Goal: Information Seeking & Learning: Learn about a topic

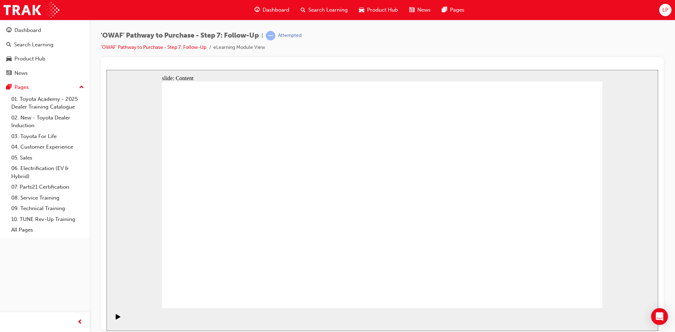
drag, startPoint x: 299, startPoint y: 232, endPoint x: 438, endPoint y: 276, distance: 145.7
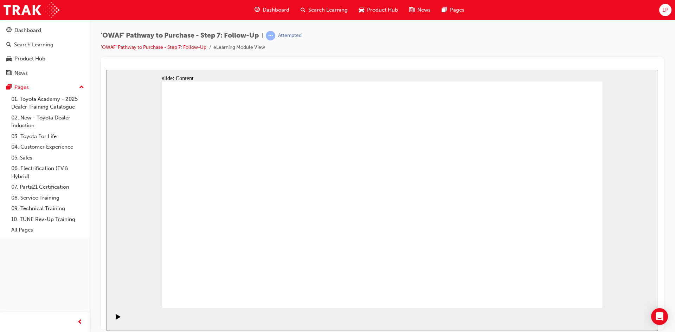
click at [331, 323] on section "Playback Speed 2 1.75 1.5 1.25" at bounding box center [383, 319] width 552 height 23
drag, startPoint x: 348, startPoint y: 169, endPoint x: 397, endPoint y: 174, distance: 49.5
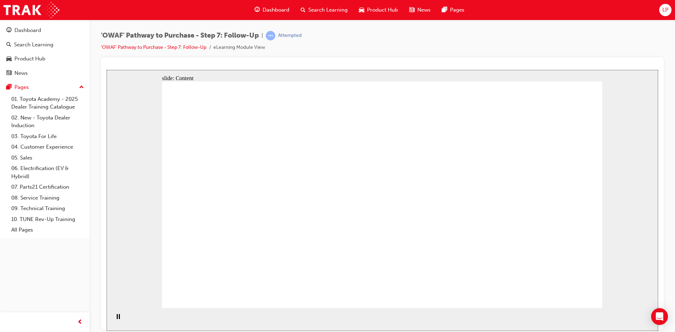
drag, startPoint x: 376, startPoint y: 114, endPoint x: 372, endPoint y: 113, distance: 4.2
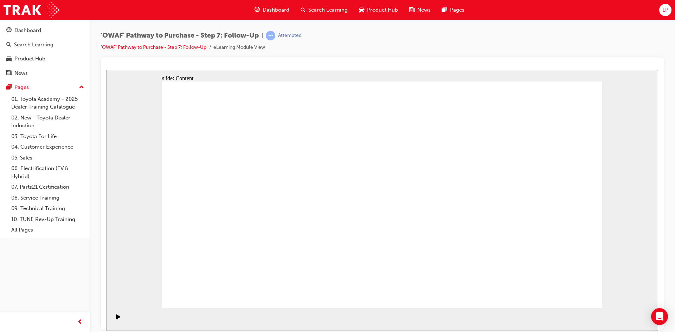
drag, startPoint x: 568, startPoint y: 282, endPoint x: 571, endPoint y: 286, distance: 5.2
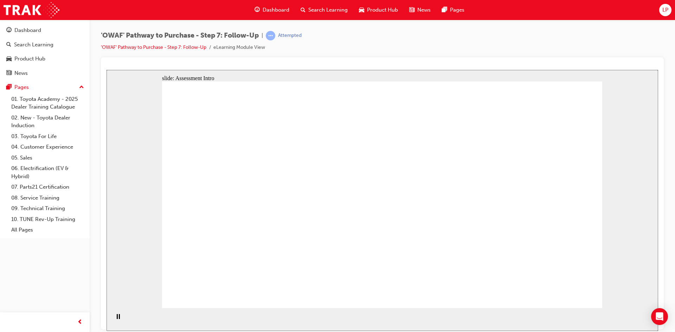
radio input "true"
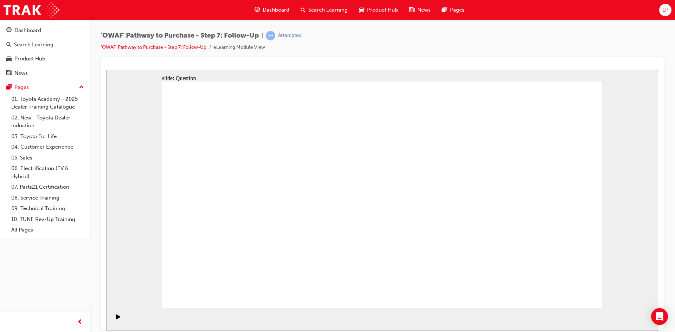
radio input "false"
radio input "true"
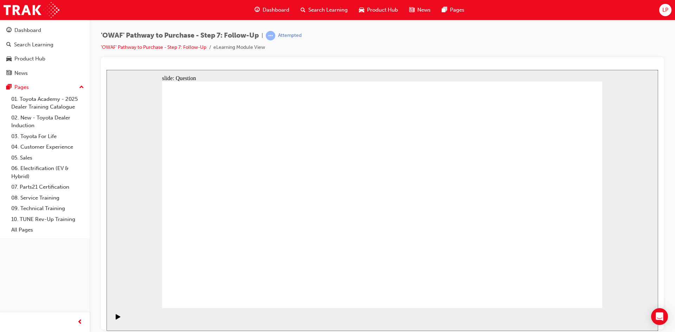
drag, startPoint x: 295, startPoint y: 249, endPoint x: 365, endPoint y: 172, distance: 104.3
drag, startPoint x: 362, startPoint y: 275, endPoint x: 269, endPoint y: 192, distance: 124.3
drag, startPoint x: 289, startPoint y: 282, endPoint x: 302, endPoint y: 218, distance: 65.3
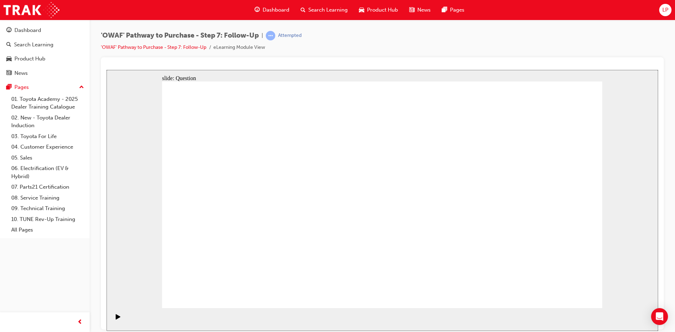
drag, startPoint x: 371, startPoint y: 236, endPoint x: 380, endPoint y: 238, distance: 8.6
drag, startPoint x: 455, startPoint y: 253, endPoint x: 310, endPoint y: 216, distance: 149.5
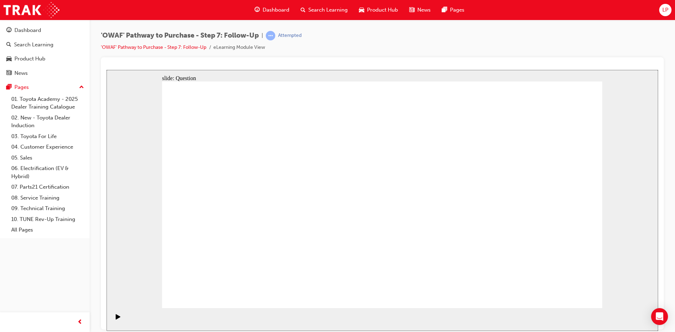
radio input "true"
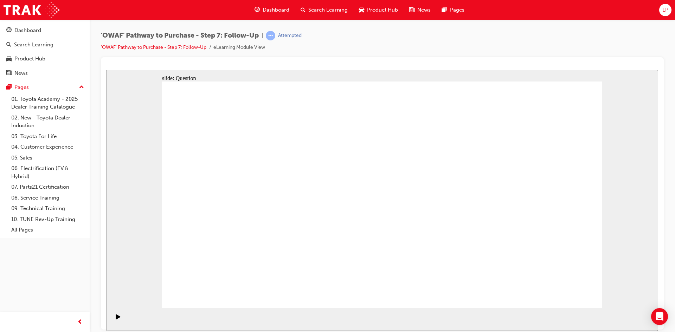
radio input "false"
radio input "true"
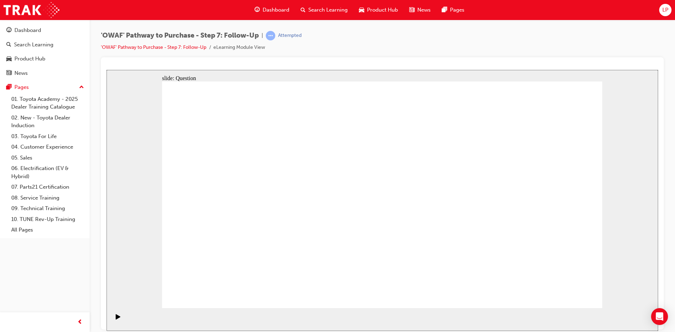
radio input "true"
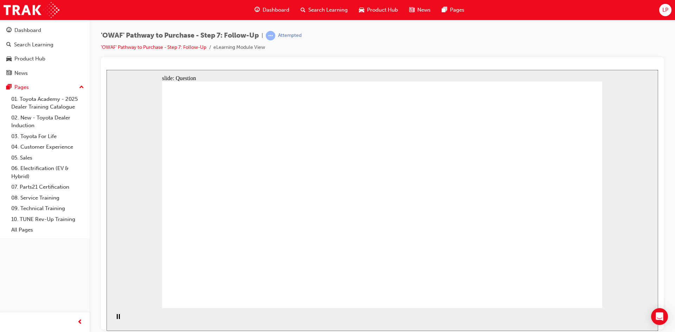
radio input "true"
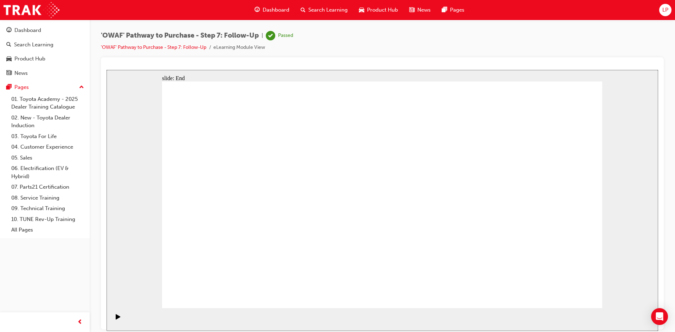
click at [36, 31] on div "Dashboard" at bounding box center [27, 30] width 27 height 8
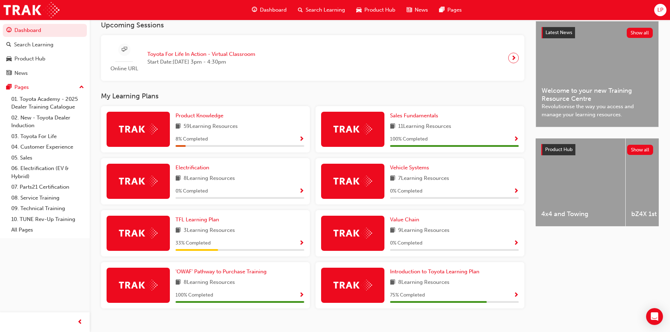
scroll to position [172, 0]
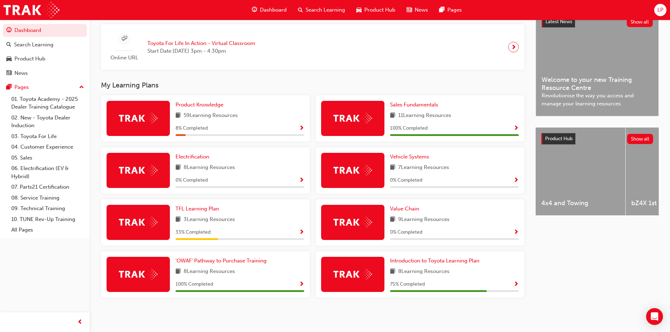
click at [331, 157] on div "Vehicle Systems" at bounding box center [454, 157] width 129 height 8
click at [331, 160] on link "Vehicle Systems" at bounding box center [411, 157] width 42 height 8
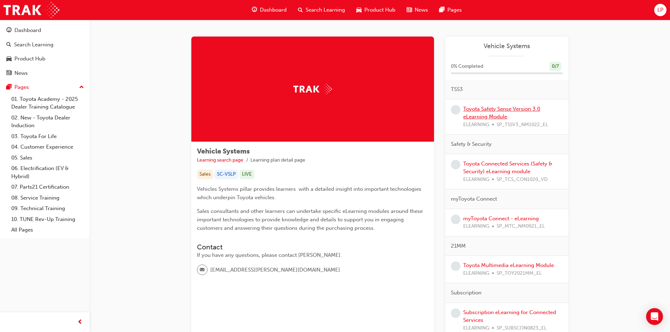
click at [331, 115] on link "Toyota Safety Sense Version 3.0 eLearning Module" at bounding box center [501, 113] width 77 height 14
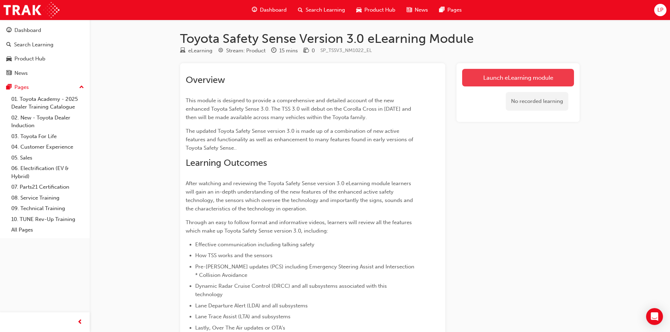
click at [331, 84] on link "Launch eLearning module" at bounding box center [518, 78] width 112 height 18
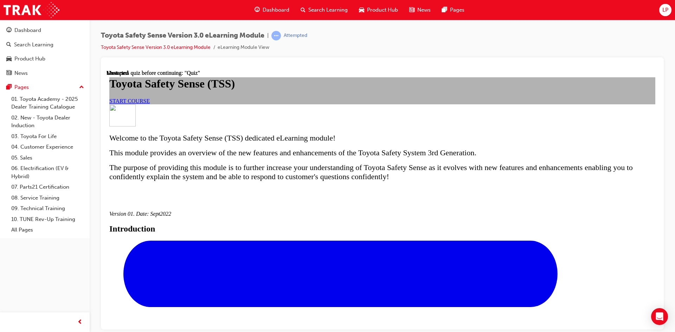
click at [150, 104] on span "START COURSE" at bounding box center [129, 101] width 40 height 6
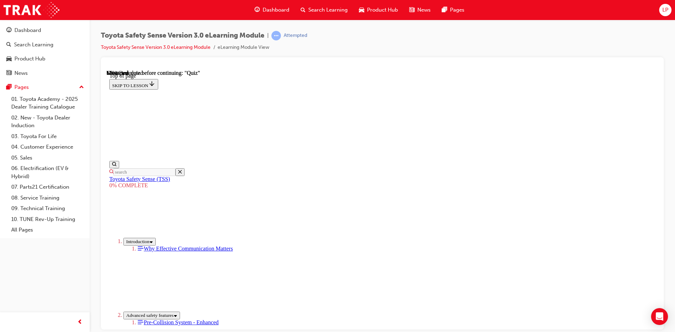
scroll to position [655, 0]
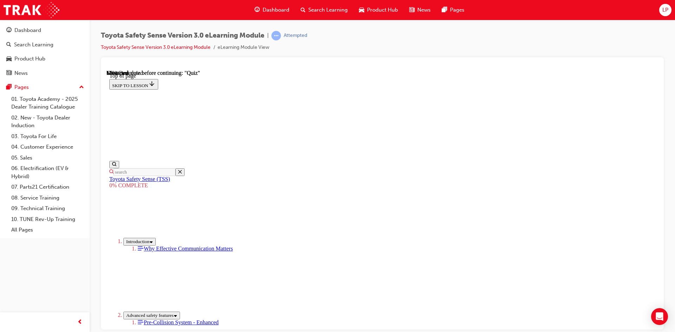
drag, startPoint x: 349, startPoint y: 258, endPoint x: 357, endPoint y: 250, distance: 10.9
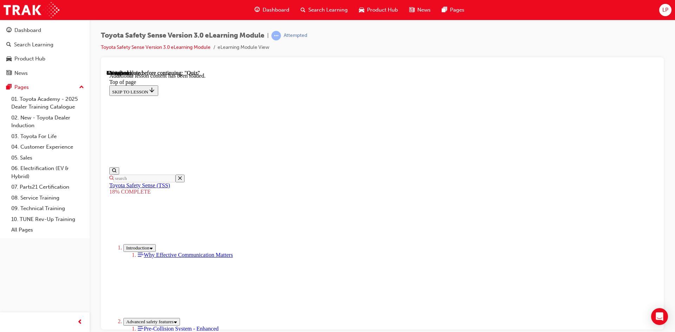
scroll to position [354, 0]
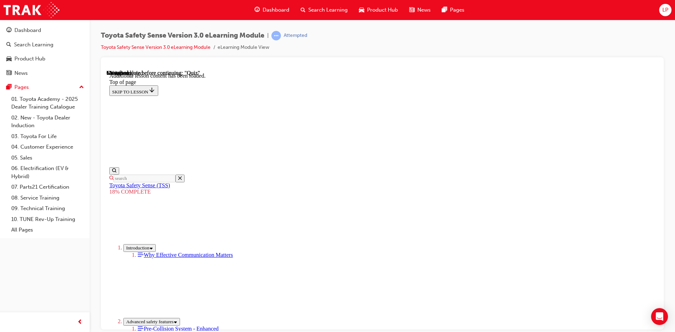
drag, startPoint x: 446, startPoint y: 221, endPoint x: 435, endPoint y: 199, distance: 24.2
drag, startPoint x: 434, startPoint y: 206, endPoint x: 435, endPoint y: 211, distance: 4.7
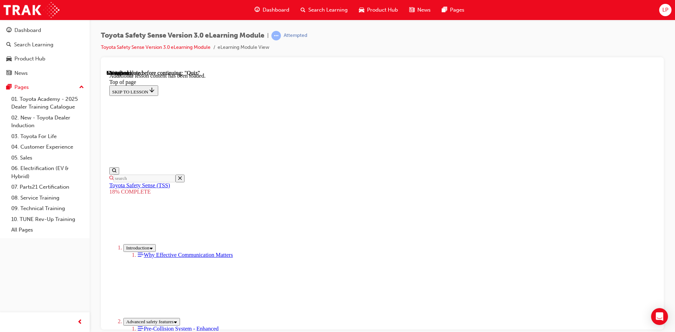
drag, startPoint x: 394, startPoint y: 204, endPoint x: 312, endPoint y: 283, distance: 114.2
drag, startPoint x: 471, startPoint y: 260, endPoint x: 517, endPoint y: 307, distance: 65.9
drag, startPoint x: 385, startPoint y: 256, endPoint x: 321, endPoint y: 312, distance: 84.8
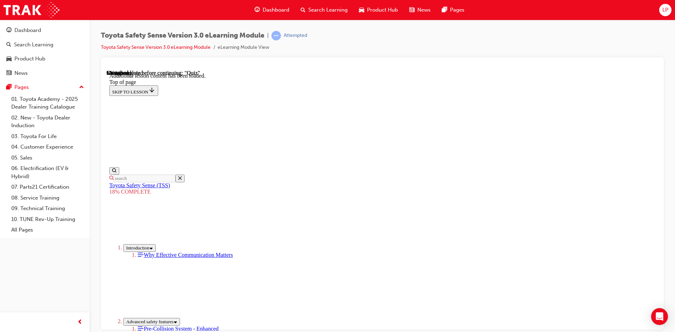
drag, startPoint x: 422, startPoint y: 255, endPoint x: 360, endPoint y: 331, distance: 97.7
drag, startPoint x: 460, startPoint y: 230, endPoint x: 398, endPoint y: 289, distance: 85.6
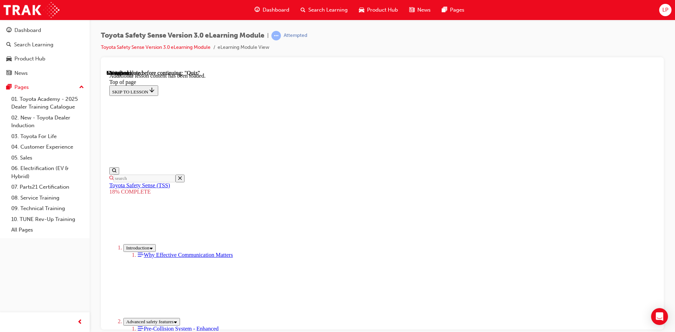
drag, startPoint x: 439, startPoint y: 239, endPoint x: 359, endPoint y: 317, distance: 111.7
drag, startPoint x: 452, startPoint y: 237, endPoint x: 390, endPoint y: 306, distance: 93.1
drag, startPoint x: 458, startPoint y: 233, endPoint x: 378, endPoint y: 315, distance: 114.7
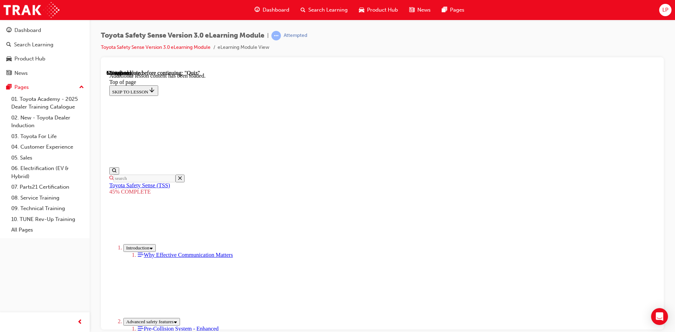
scroll to position [717, 0]
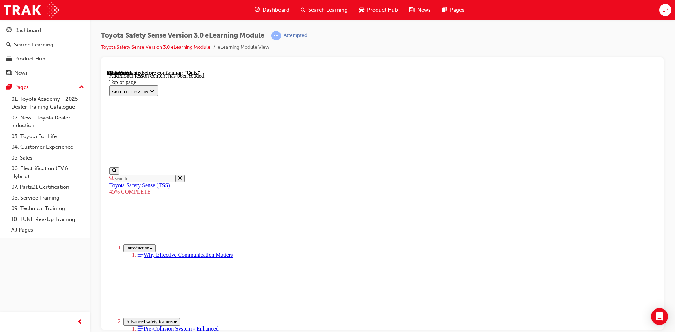
scroll to position [786, 0]
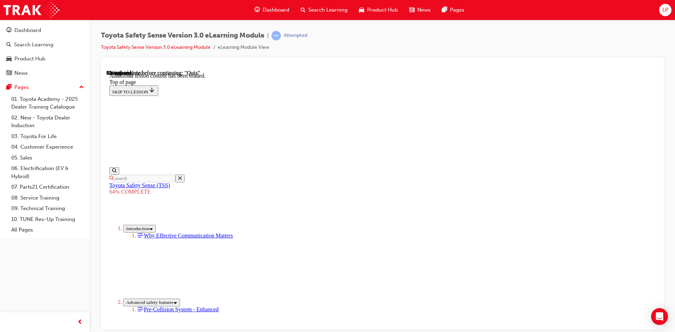
scroll to position [599, 0]
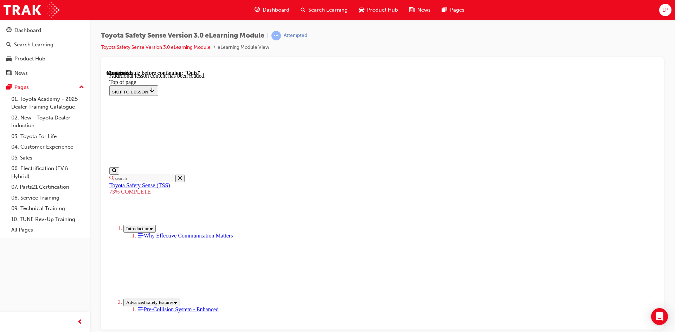
scroll to position [128, 0]
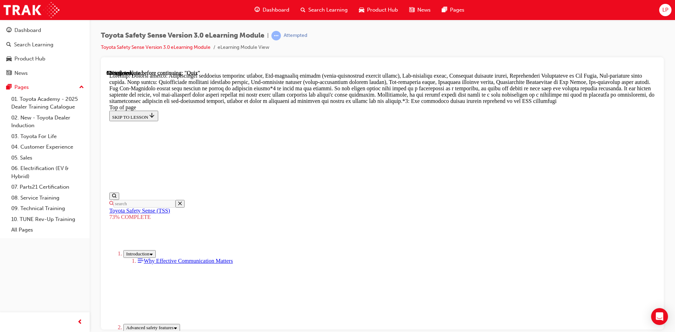
scroll to position [401, 0]
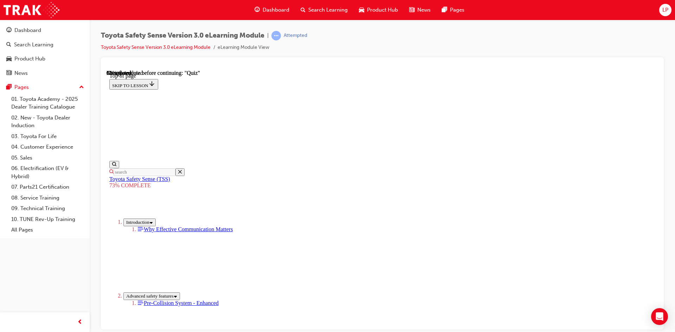
drag, startPoint x: 316, startPoint y: 170, endPoint x: 403, endPoint y: 171, distance: 86.9
drag, startPoint x: 327, startPoint y: 183, endPoint x: 435, endPoint y: 178, distance: 108.4
drag, startPoint x: 312, startPoint y: 196, endPoint x: 404, endPoint y: 191, distance: 92.3
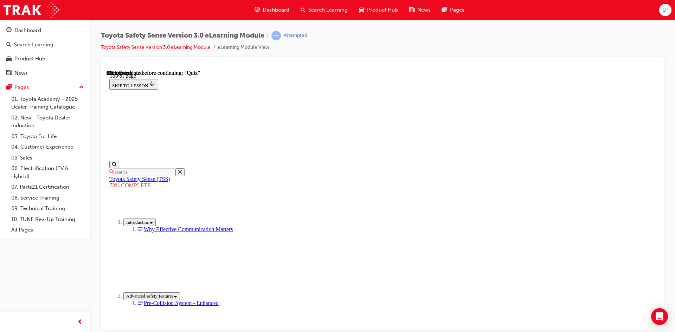
drag, startPoint x: 310, startPoint y: 183, endPoint x: 408, endPoint y: 182, distance: 97.8
drag, startPoint x: 338, startPoint y: 192, endPoint x: 364, endPoint y: 193, distance: 26.4
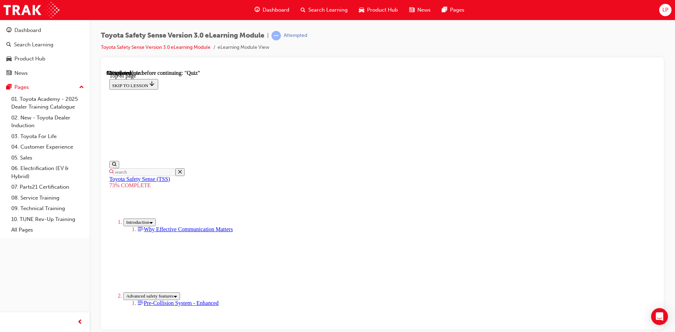
scroll to position [131, 0]
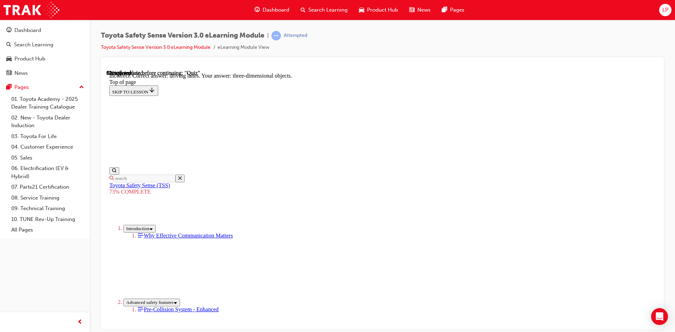
scroll to position [157, 0]
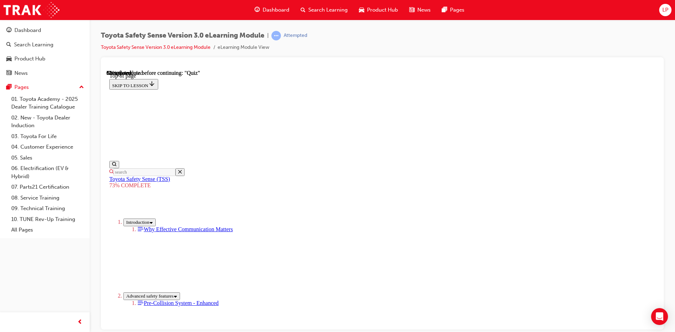
scroll to position [96, 0]
drag, startPoint x: 428, startPoint y: 312, endPoint x: 429, endPoint y: 315, distance: 3.8
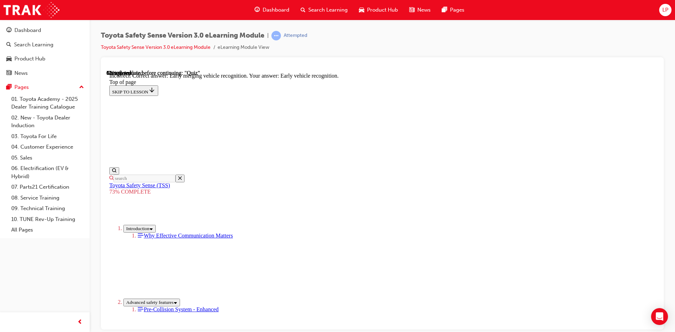
scroll to position [169, 0]
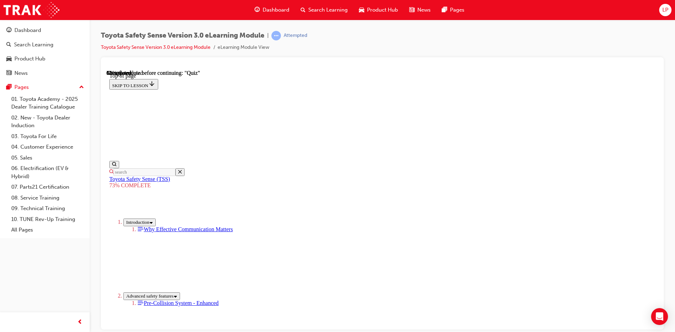
scroll to position [26, 0]
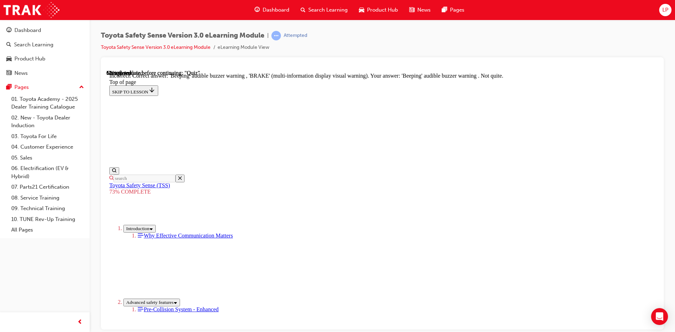
scroll to position [223, 0]
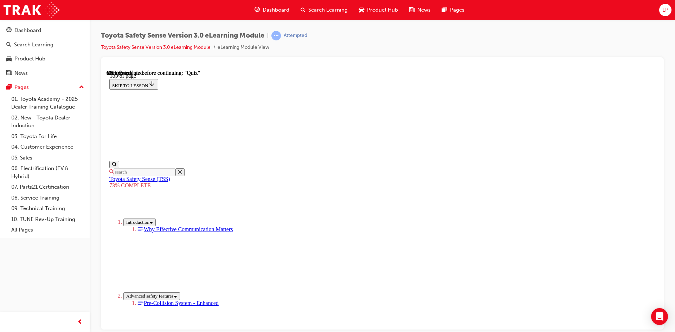
drag, startPoint x: 346, startPoint y: 269, endPoint x: 348, endPoint y: 274, distance: 5.6
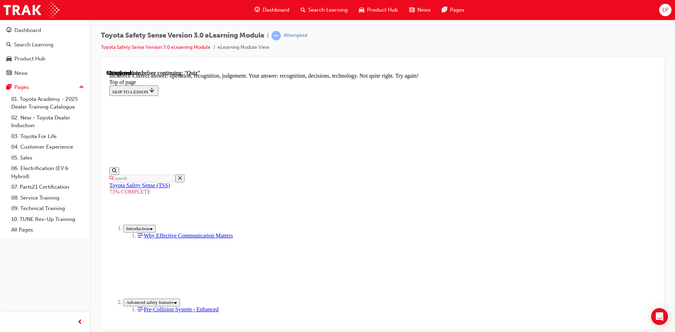
scroll to position [284, 0]
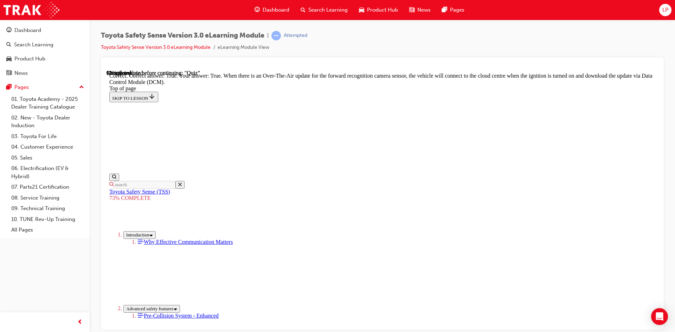
scroll to position [128, 0]
drag, startPoint x: 420, startPoint y: 281, endPoint x: 420, endPoint y: 297, distance: 16.2
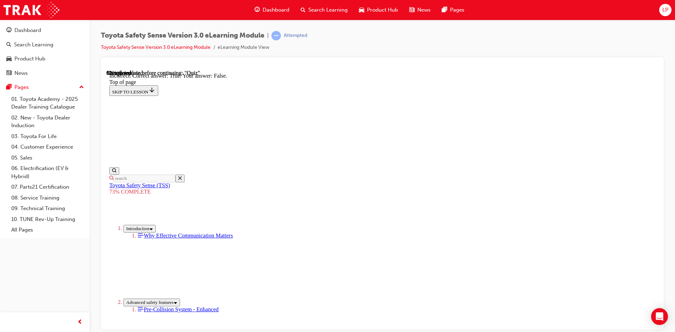
scroll to position [89, 0]
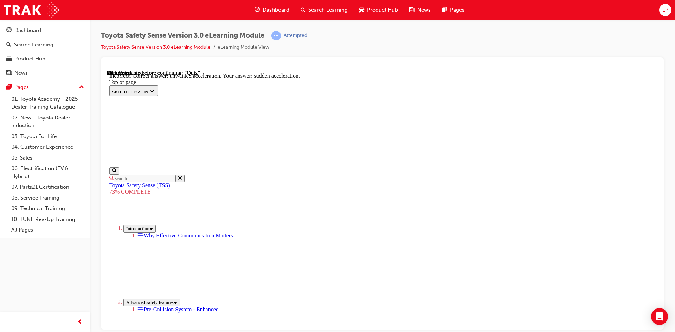
scroll to position [169, 0]
drag, startPoint x: 354, startPoint y: 200, endPoint x: 390, endPoint y: 232, distance: 48.6
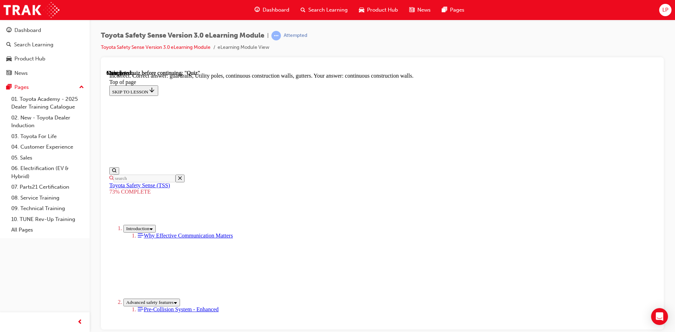
scroll to position [185, 0]
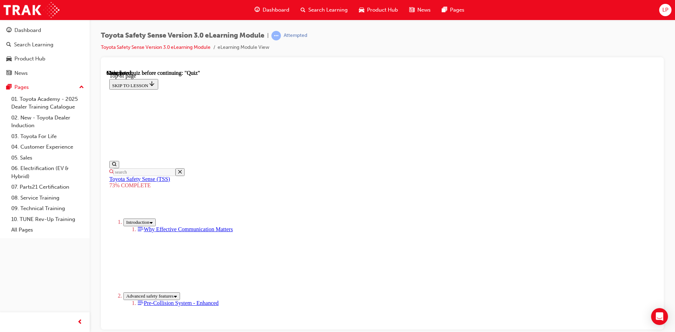
scroll to position [99, 0]
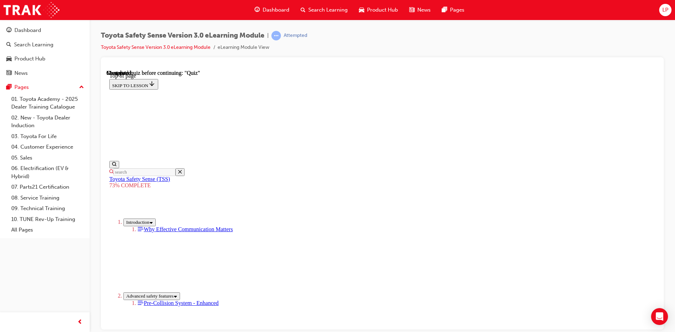
scroll to position [26, 0]
drag, startPoint x: 310, startPoint y: 209, endPoint x: 497, endPoint y: 202, distance: 186.9
drag, startPoint x: 363, startPoint y: 147, endPoint x: 395, endPoint y: 146, distance: 32.1
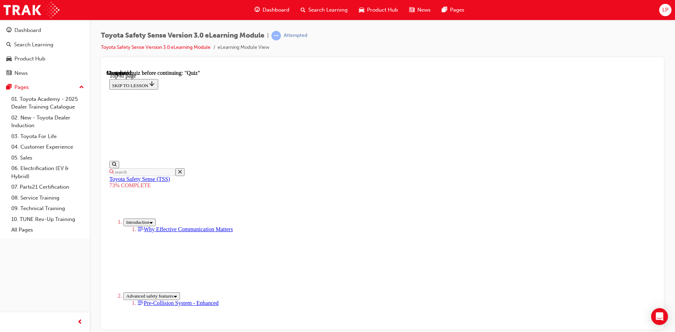
drag, startPoint x: 426, startPoint y: 145, endPoint x: 392, endPoint y: 192, distance: 58.3
drag, startPoint x: 317, startPoint y: 137, endPoint x: 472, endPoint y: 134, distance: 155.8
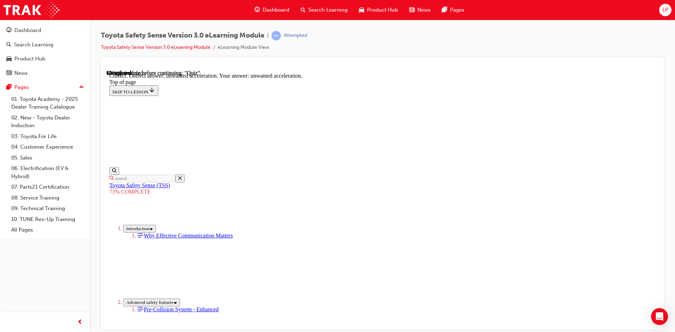
scroll to position [169, 0]
drag, startPoint x: 330, startPoint y: 147, endPoint x: 474, endPoint y: 143, distance: 145.0
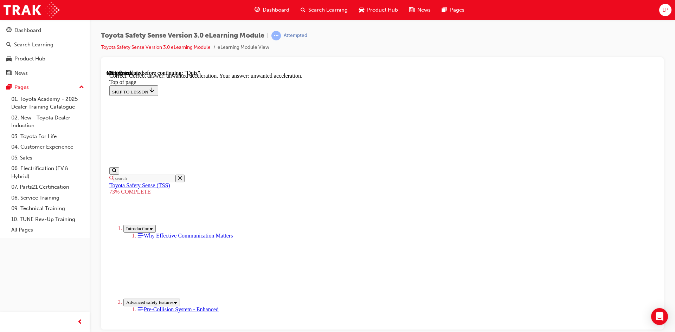
drag, startPoint x: 310, startPoint y: 157, endPoint x: 399, endPoint y: 159, distance: 89.4
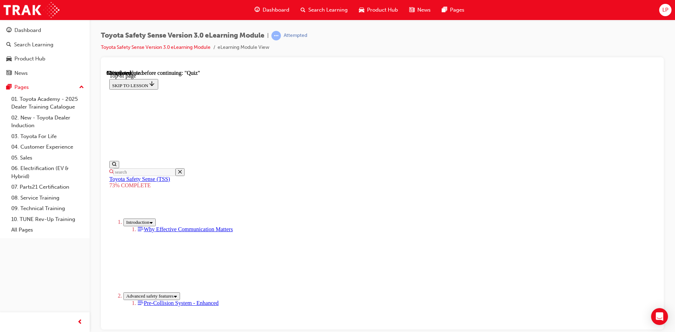
scroll to position [26, 0]
drag, startPoint x: 313, startPoint y: 183, endPoint x: 523, endPoint y: 176, distance: 210.1
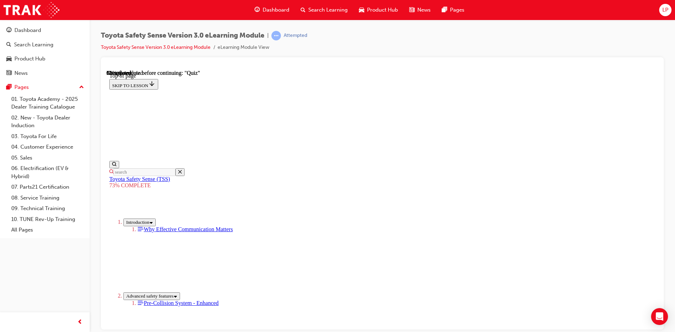
drag, startPoint x: 345, startPoint y: 287, endPoint x: 349, endPoint y: 288, distance: 3.9
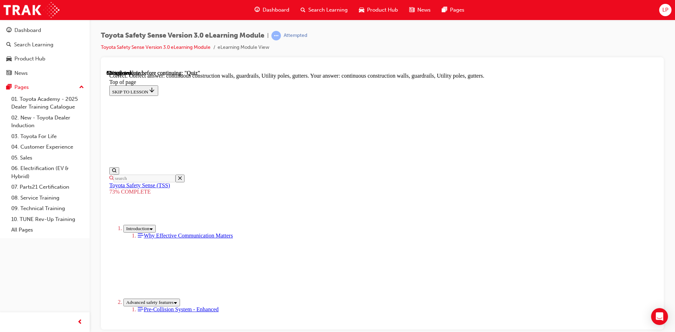
scroll to position [185, 0]
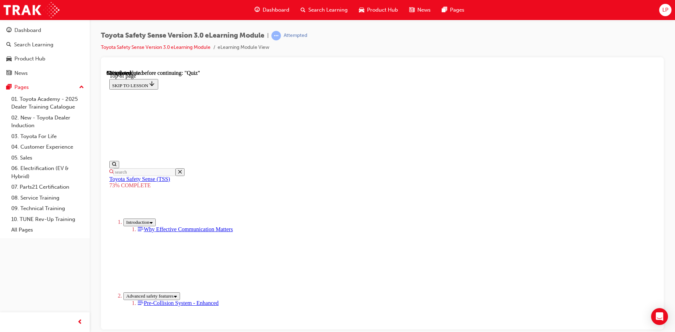
scroll to position [26, 0]
drag, startPoint x: 349, startPoint y: 226, endPoint x: 416, endPoint y: 255, distance: 73.6
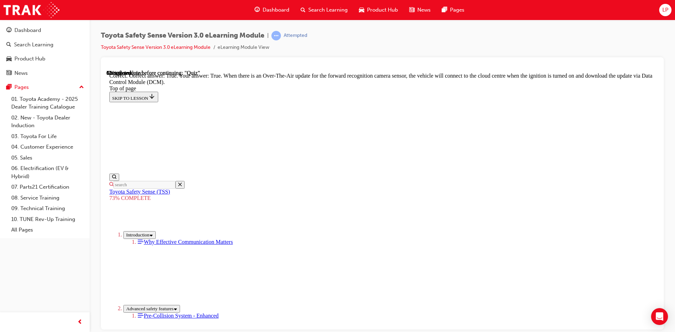
scroll to position [128, 0]
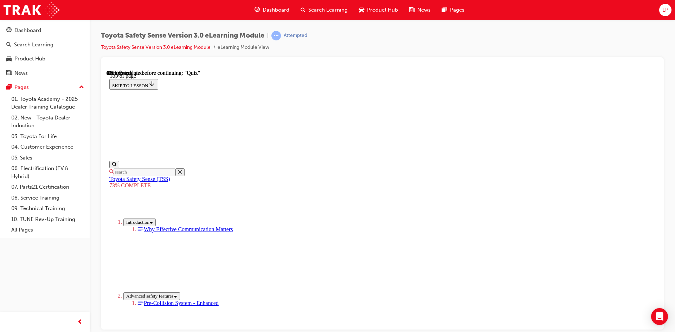
scroll to position [26, 0]
drag, startPoint x: 355, startPoint y: 228, endPoint x: 364, endPoint y: 232, distance: 10.4
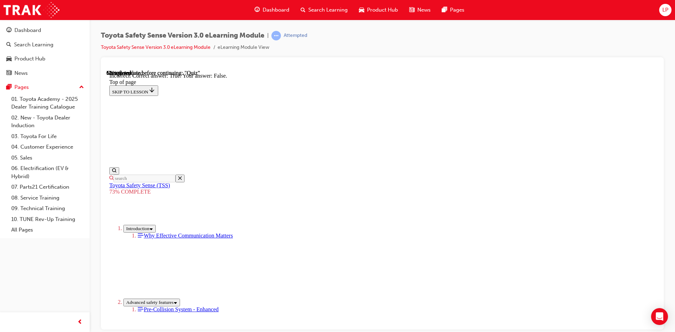
scroll to position [89, 0]
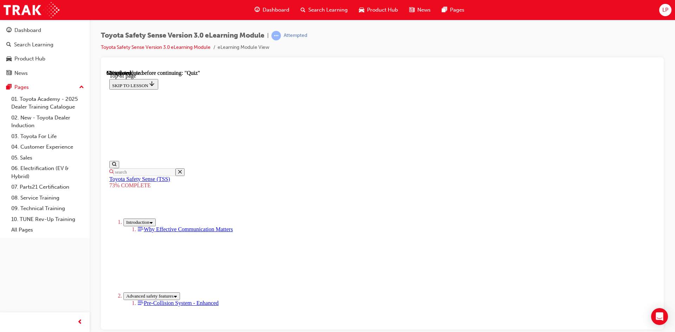
scroll to position [166, 0]
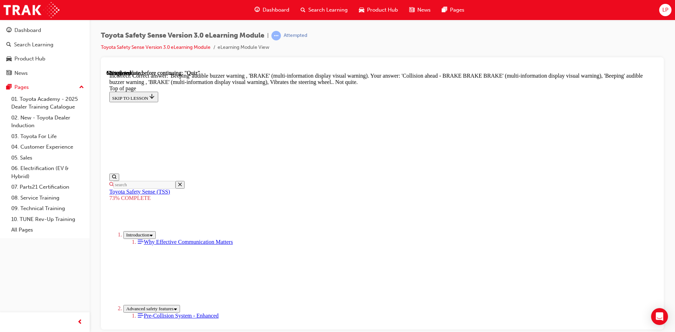
scroll to position [223, 0]
drag, startPoint x: 416, startPoint y: 292, endPoint x: 422, endPoint y: 298, distance: 8.5
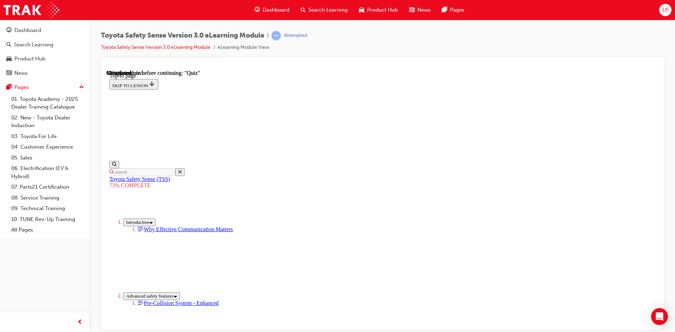
scroll to position [96, 0]
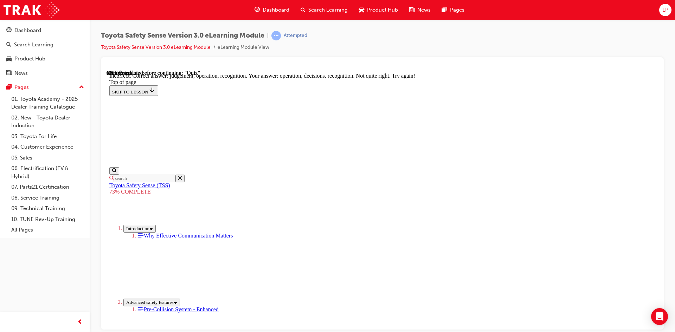
scroll to position [284, 0]
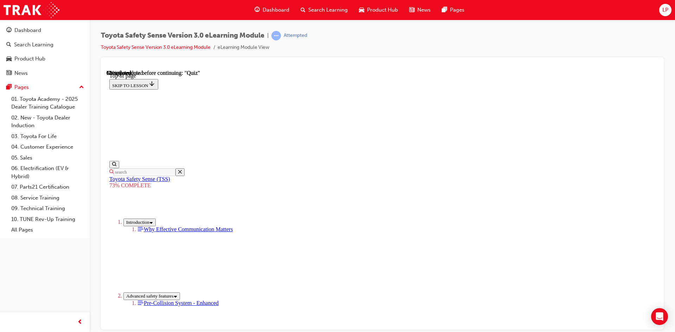
scroll to position [96, 0]
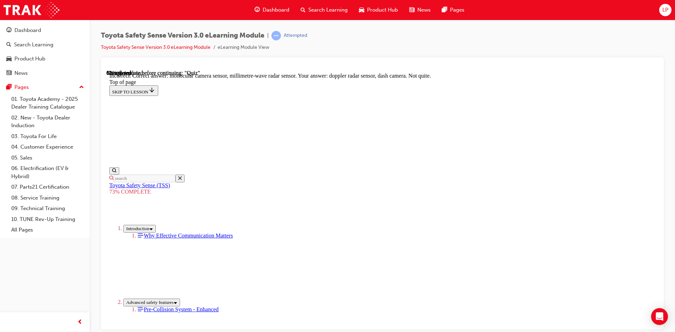
scroll to position [232, 0]
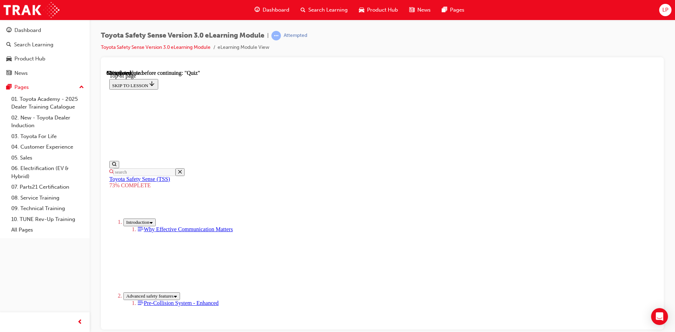
scroll to position [96, 0]
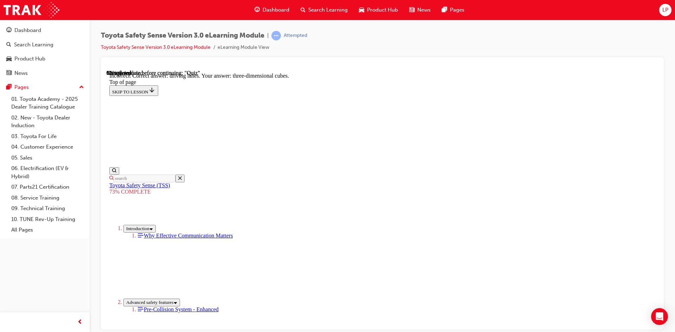
scroll to position [157, 0]
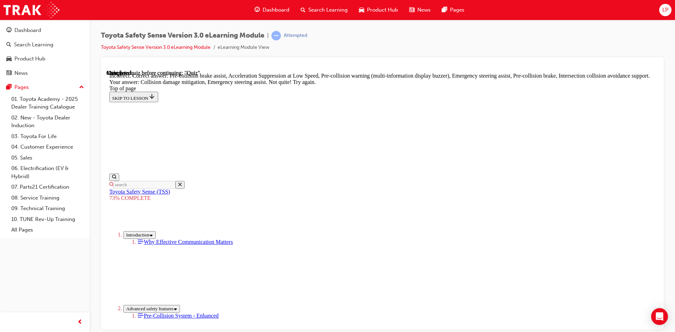
scroll to position [288, 0]
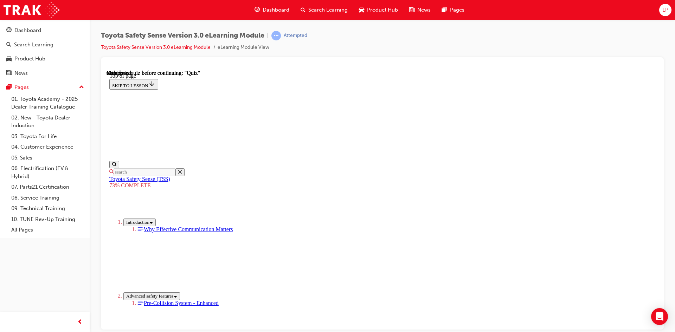
scroll to position [26, 0]
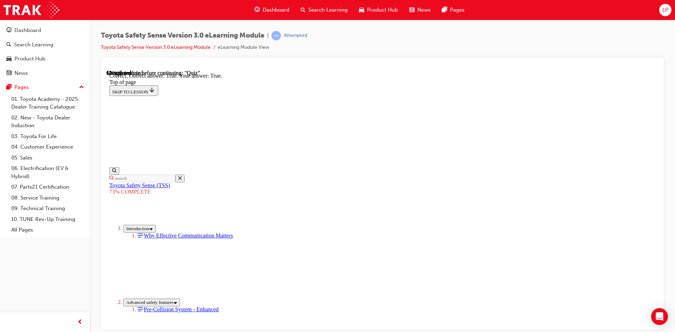
scroll to position [89, 0]
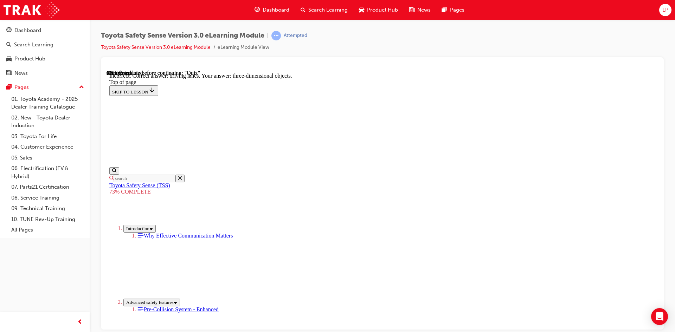
scroll to position [157, 0]
